Goal: Information Seeking & Learning: Learn about a topic

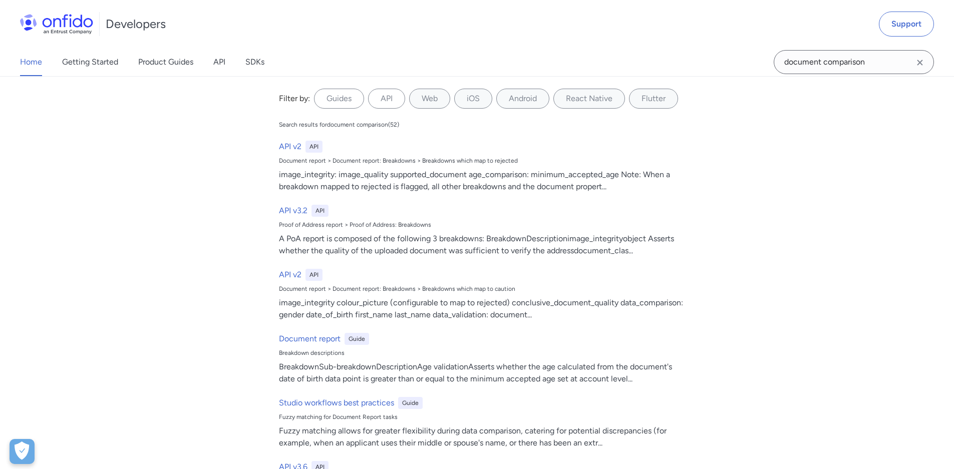
click at [890, 64] on input "document comparison" at bounding box center [853, 62] width 160 height 24
drag, startPoint x: 883, startPoint y: 64, endPoint x: 682, endPoint y: 53, distance: 201.5
click at [682, 53] on div "Home Getting Started Product Guides API SDKs document comparison document compa…" at bounding box center [477, 62] width 954 height 28
type input "fuzzy match"
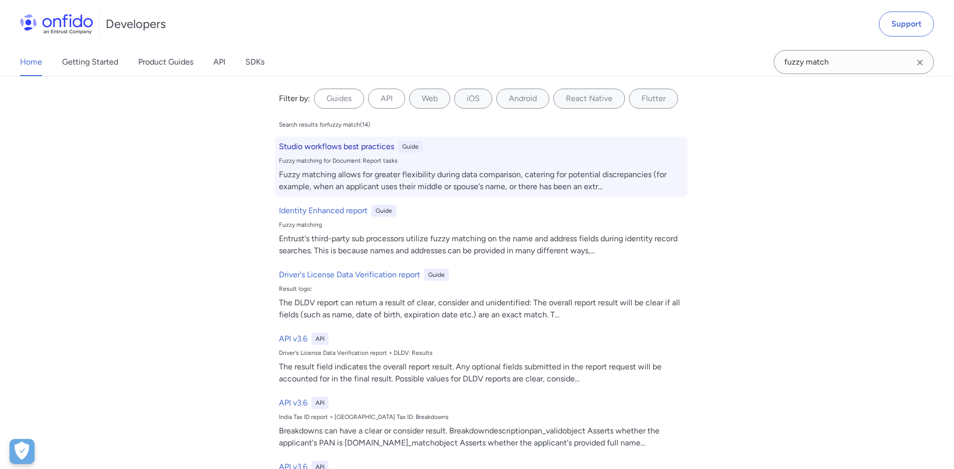
click at [365, 144] on h6 "Studio workflows best practices" at bounding box center [336, 147] width 115 height 12
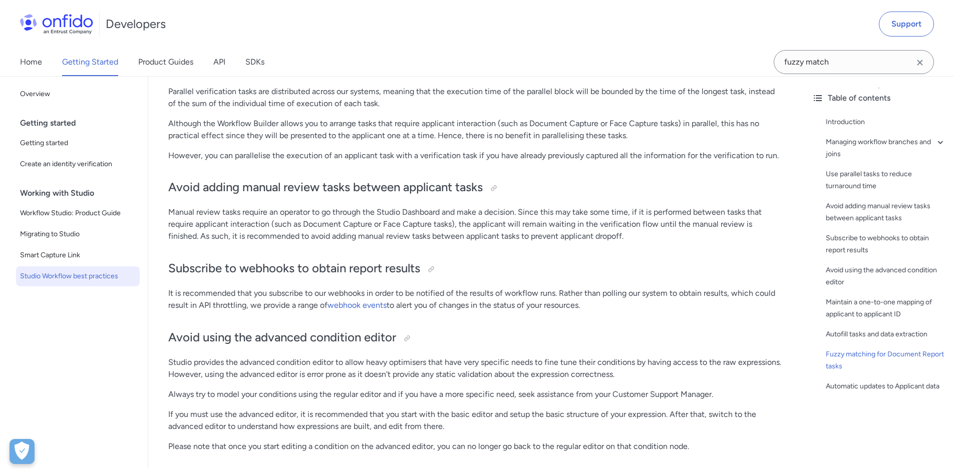
scroll to position [2162, 0]
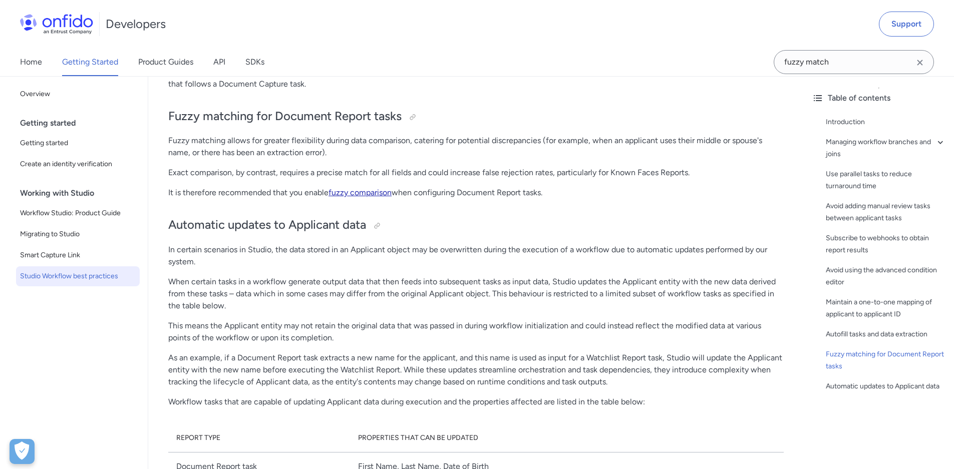
click at [344, 194] on link "fuzzy comparison" at bounding box center [359, 193] width 63 height 10
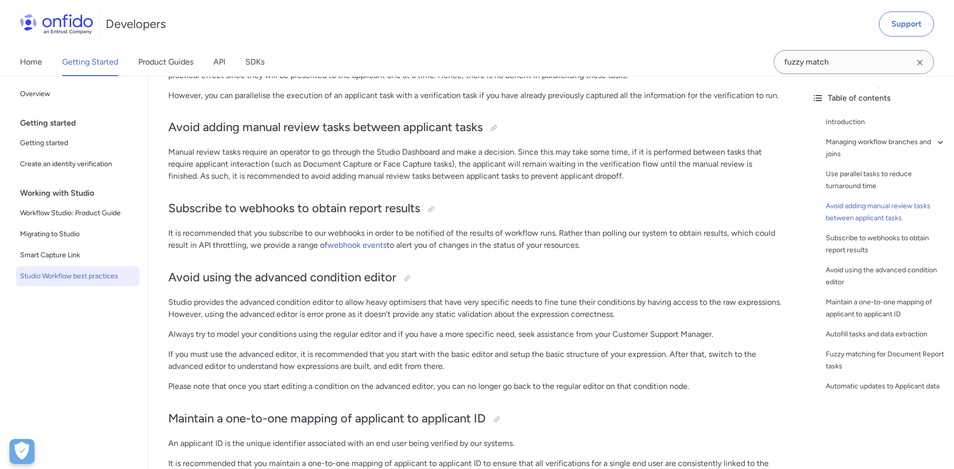
scroll to position [1073, 0]
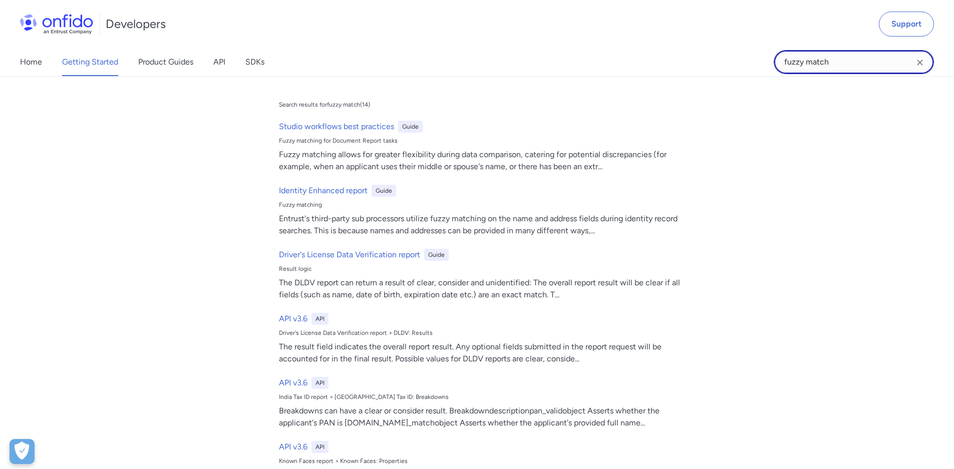
click at [826, 64] on input "fuzzy match" at bounding box center [853, 62] width 160 height 24
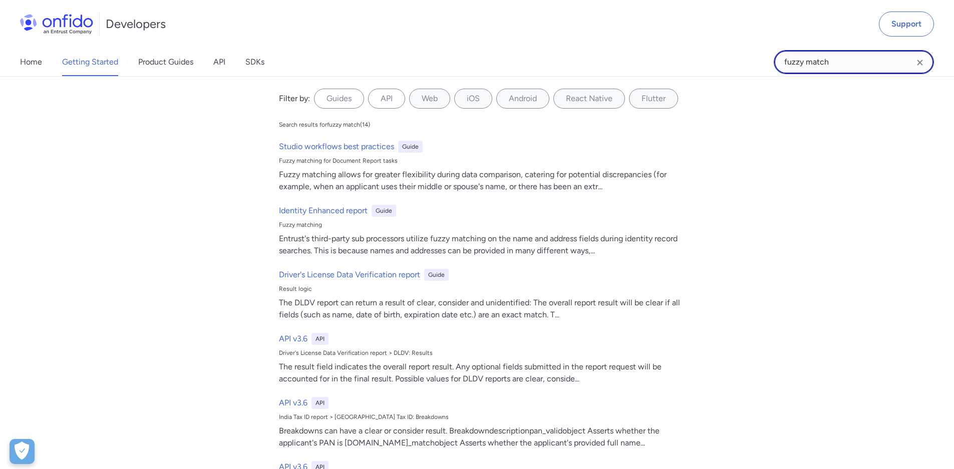
click at [826, 64] on input "fuzzy match" at bounding box center [853, 62] width 160 height 24
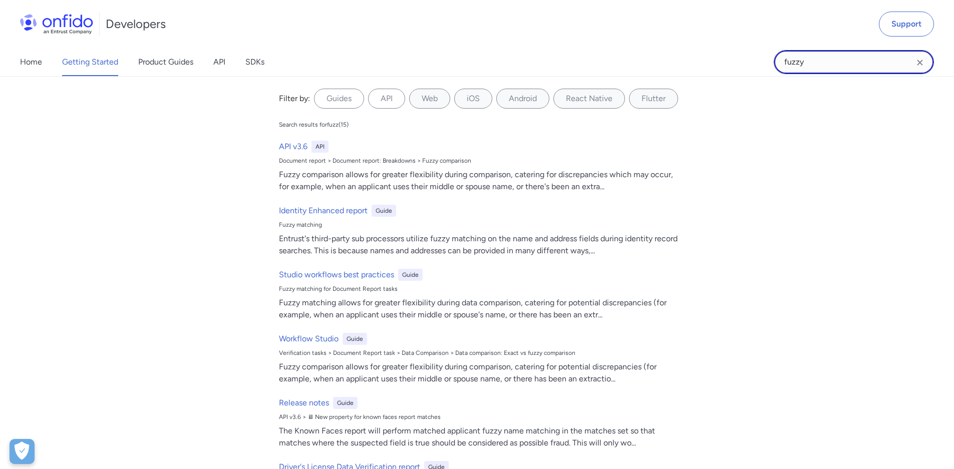
type input "fuzzy"
click at [223, 69] on link "API" at bounding box center [219, 62] width 12 height 28
click at [836, 62] on input "fuzzy" at bounding box center [853, 62] width 160 height 24
click at [346, 105] on label "Guides" at bounding box center [339, 99] width 50 height 20
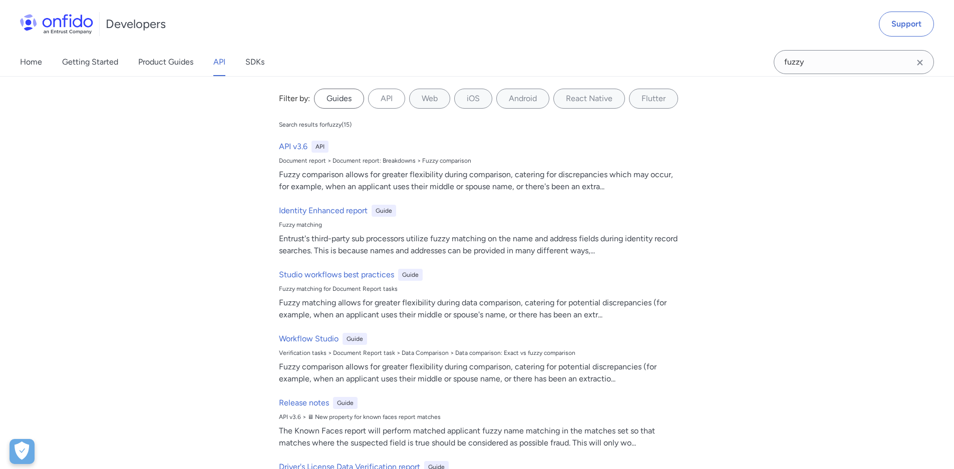
click at [0, 0] on input "Guides" at bounding box center [0, 0] width 0 height 0
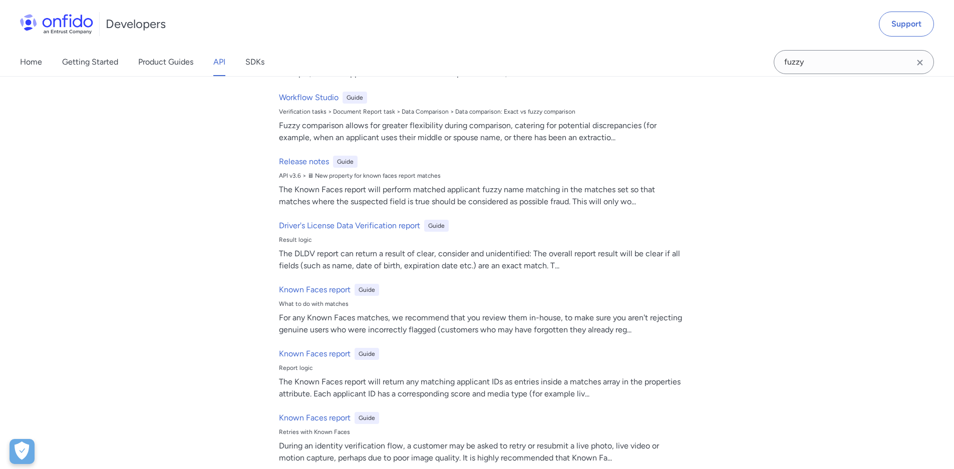
scroll to position [184, 0]
